Goal: Task Accomplishment & Management: Use online tool/utility

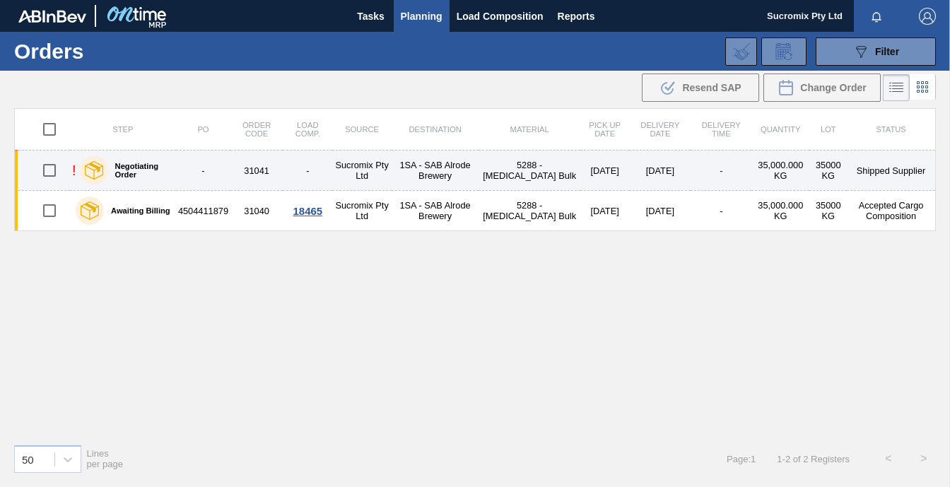
click at [254, 168] on td "31041" at bounding box center [256, 171] width 52 height 40
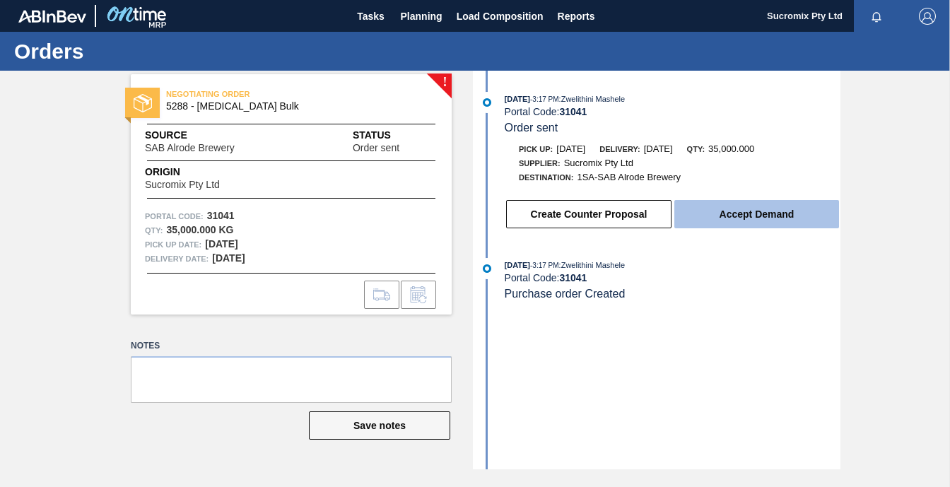
click at [752, 213] on button "Accept Demand" at bounding box center [756, 214] width 165 height 28
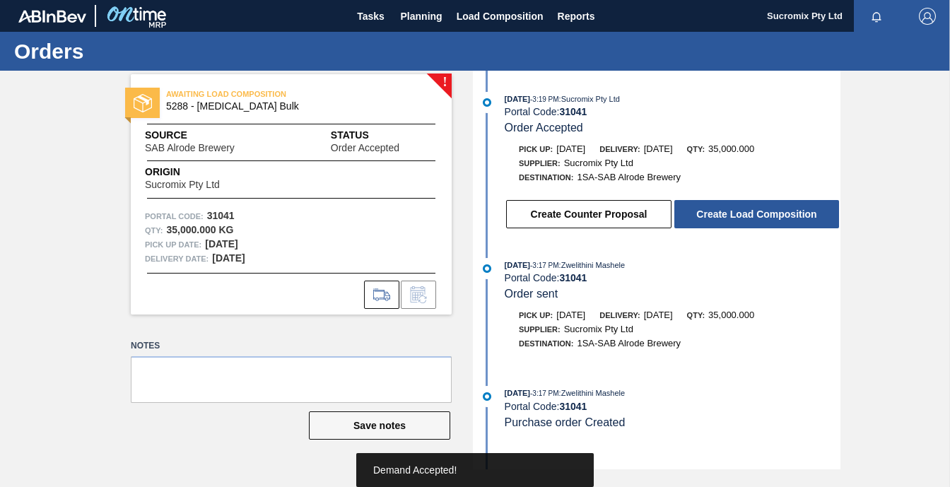
click at [752, 213] on button "Create Load Composition" at bounding box center [756, 214] width 165 height 28
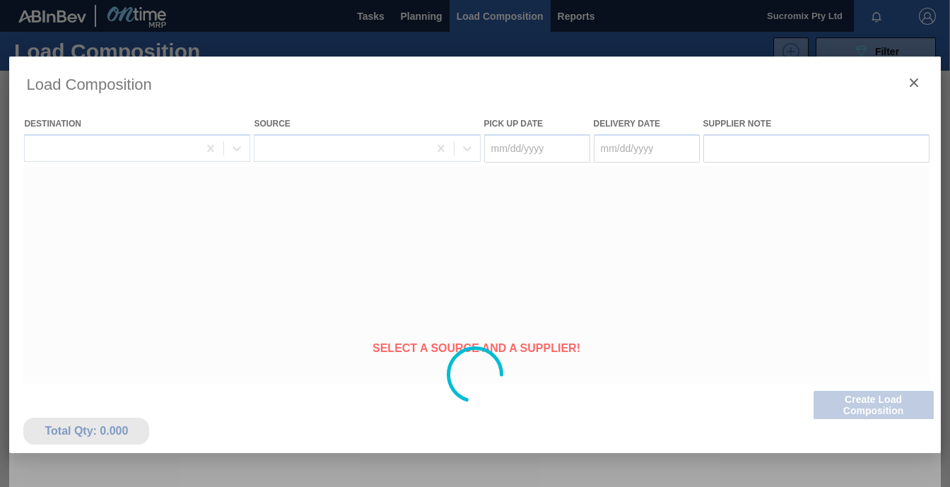
type Date "[DATE]"
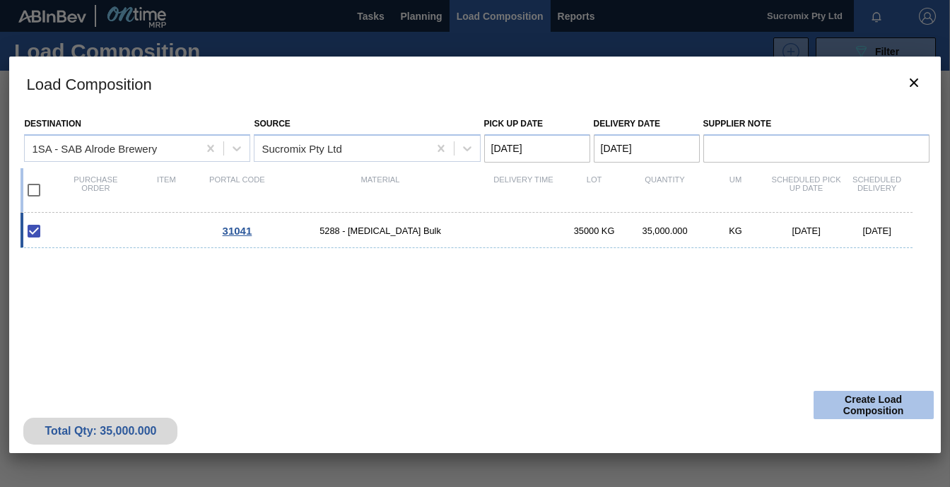
click at [866, 393] on button "Create Load Composition" at bounding box center [873, 405] width 120 height 28
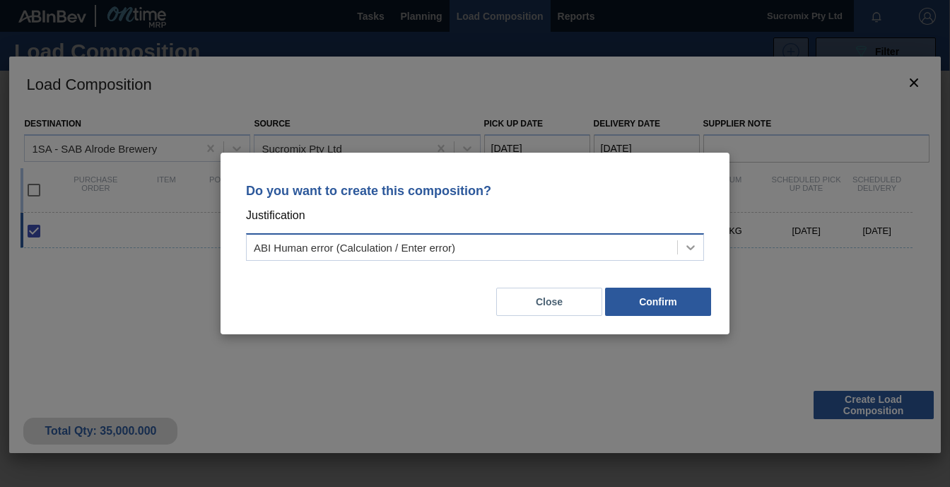
click at [690, 244] on icon at bounding box center [690, 247] width 14 height 14
click at [607, 199] on div "Do you want to create this composition? Justification ABI Human error (Calculat…" at bounding box center [474, 220] width 475 height 100
click at [551, 307] on button "Close" at bounding box center [549, 302] width 106 height 28
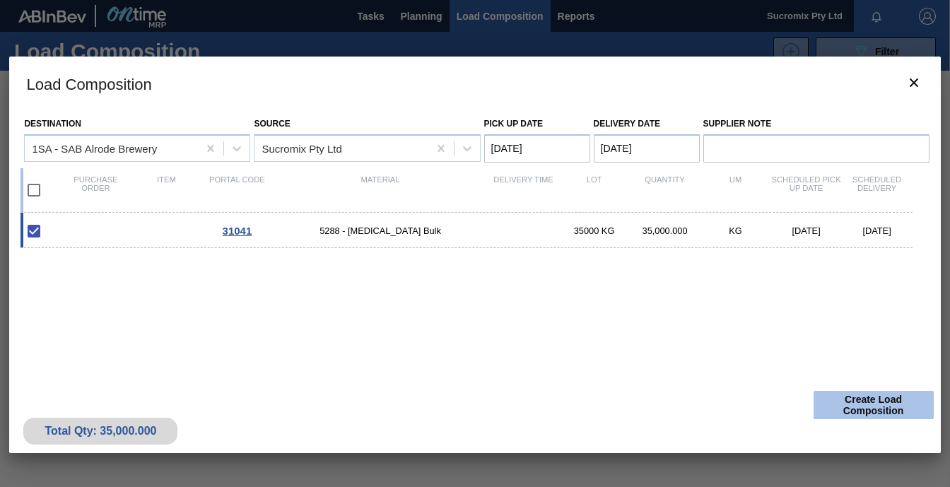
click at [870, 406] on button "Create Load Composition" at bounding box center [873, 405] width 120 height 28
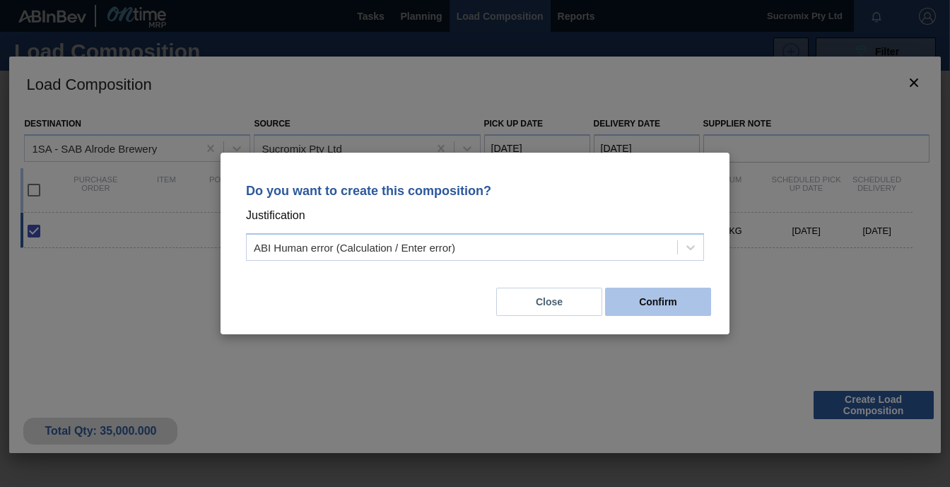
click at [659, 307] on button "Confirm" at bounding box center [658, 302] width 106 height 28
